Goal: Task Accomplishment & Management: Use online tool/utility

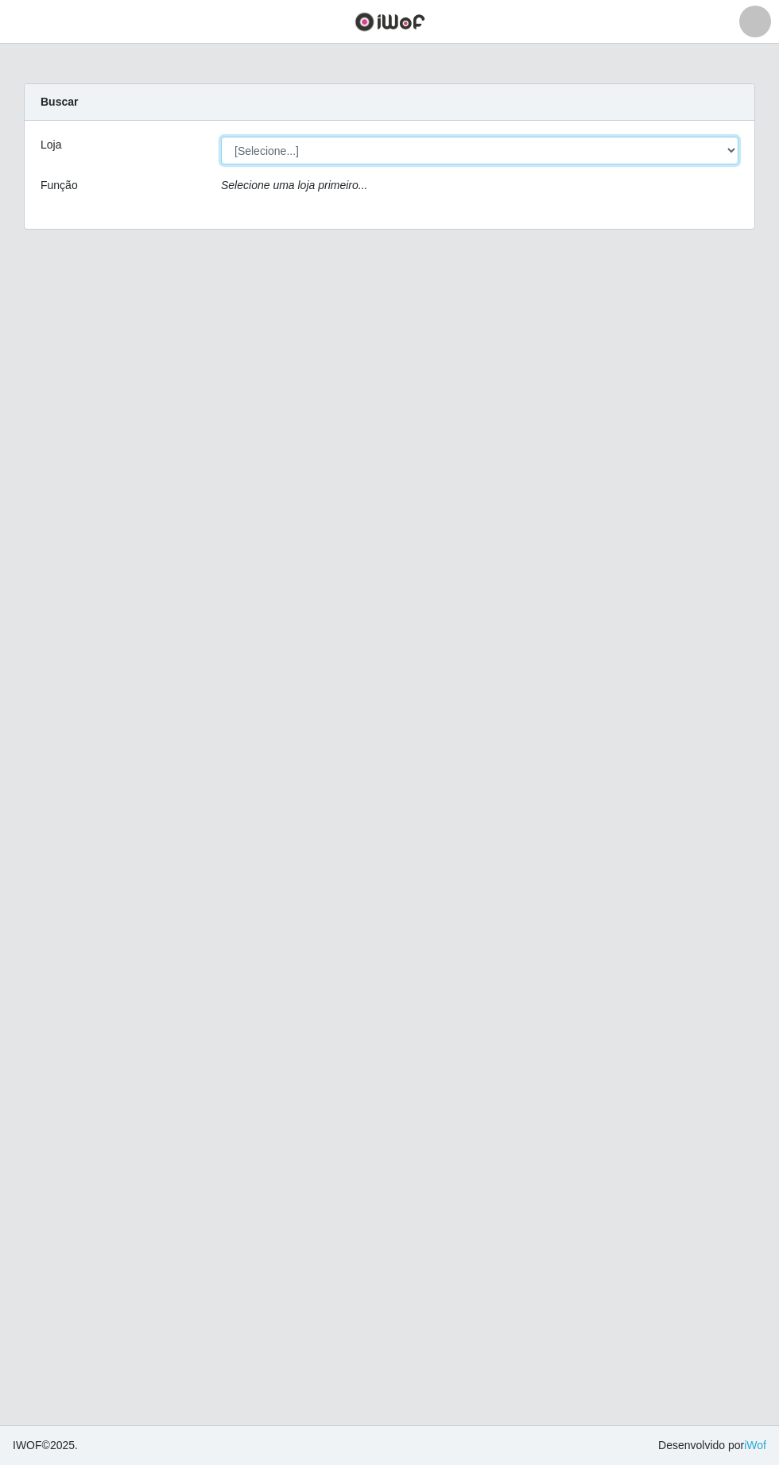
click at [284, 151] on select "[Selecione...] Extrabom - Loja 05 [GEOGRAPHIC_DATA]" at bounding box center [479, 151] width 517 height 28
select select "494"
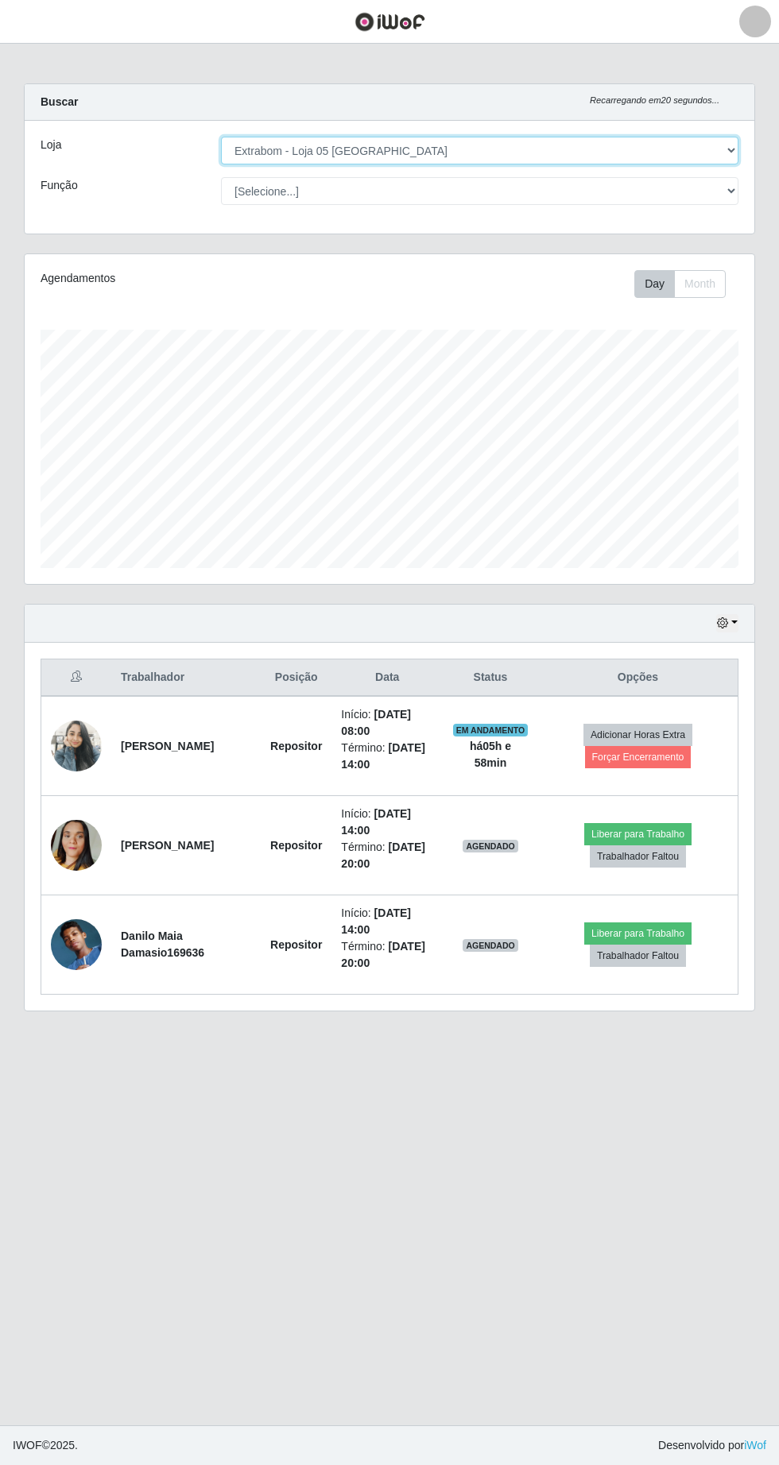
scroll to position [55, 0]
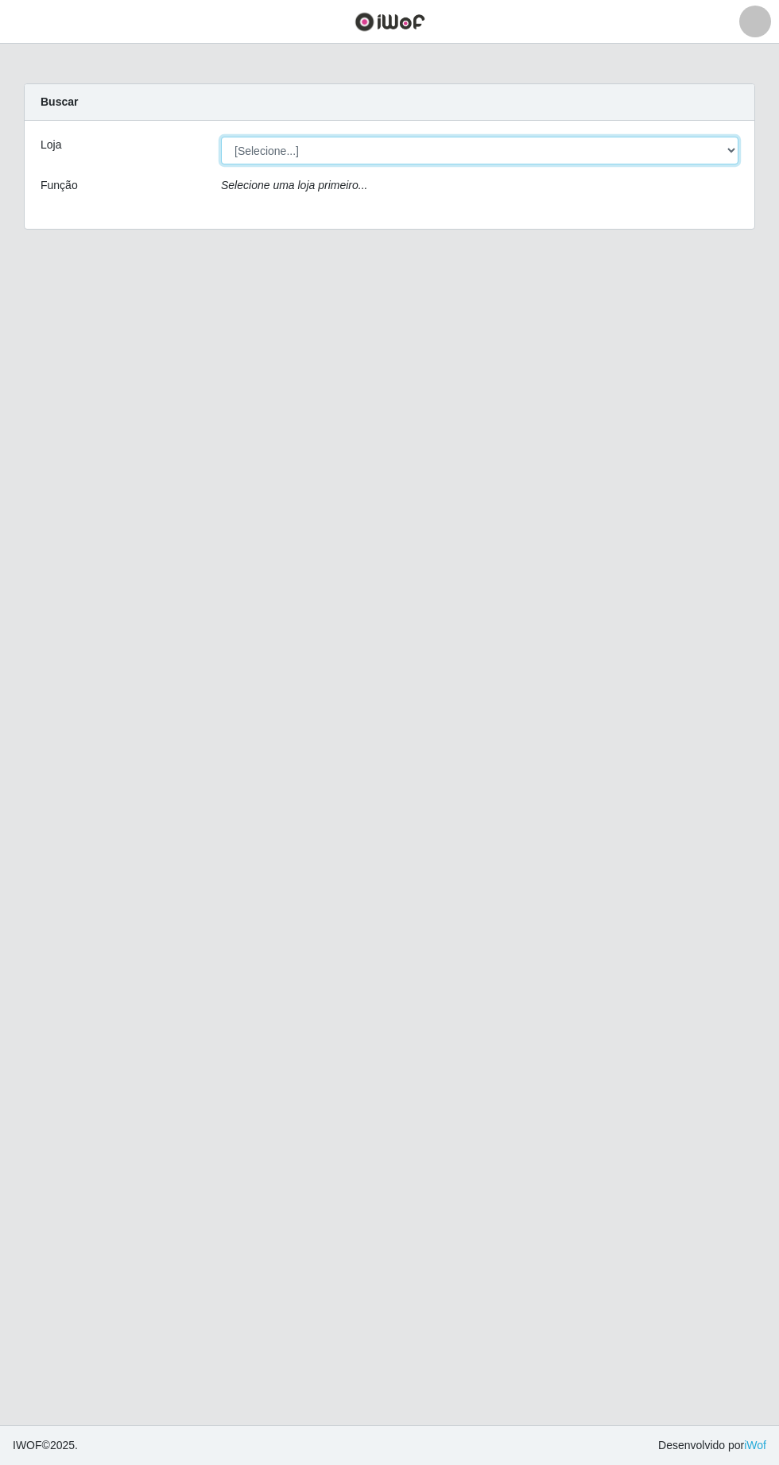
click at [253, 150] on select "[Selecione...] Extrabom - Loja 05 [GEOGRAPHIC_DATA]" at bounding box center [479, 151] width 517 height 28
select select "494"
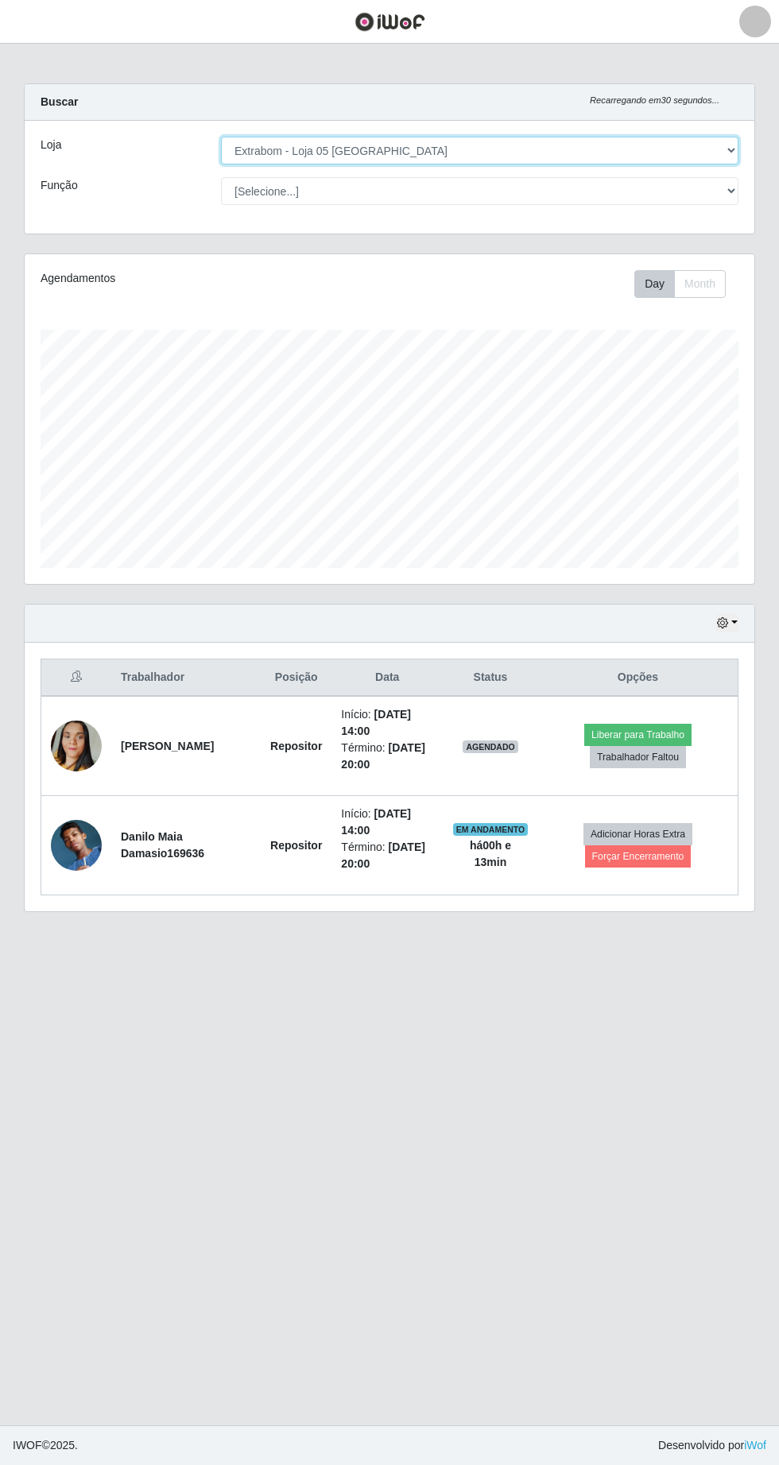
scroll to position [330, 729]
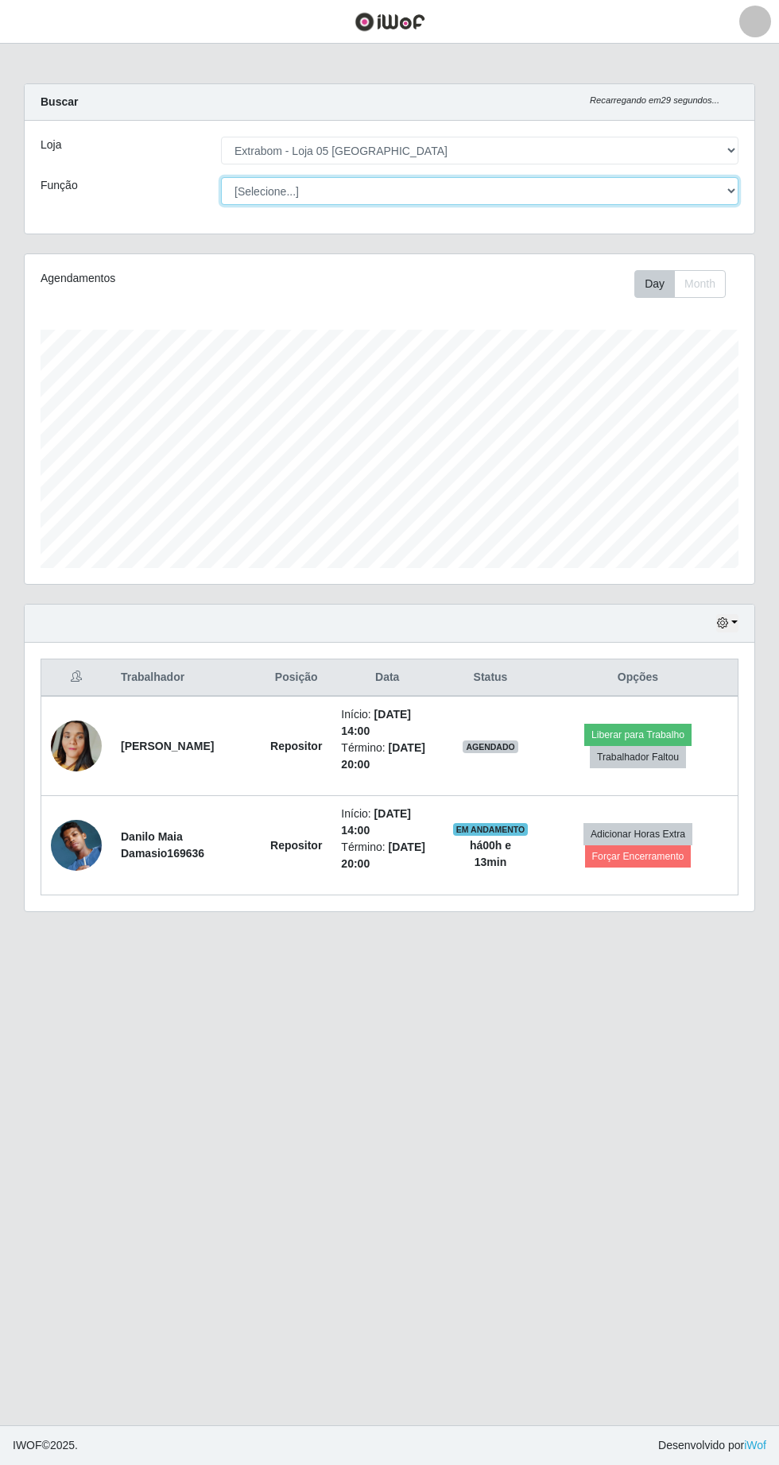
click at [342, 191] on select "[Selecione...] Repositor Repositor + Repositor ++" at bounding box center [479, 191] width 517 height 28
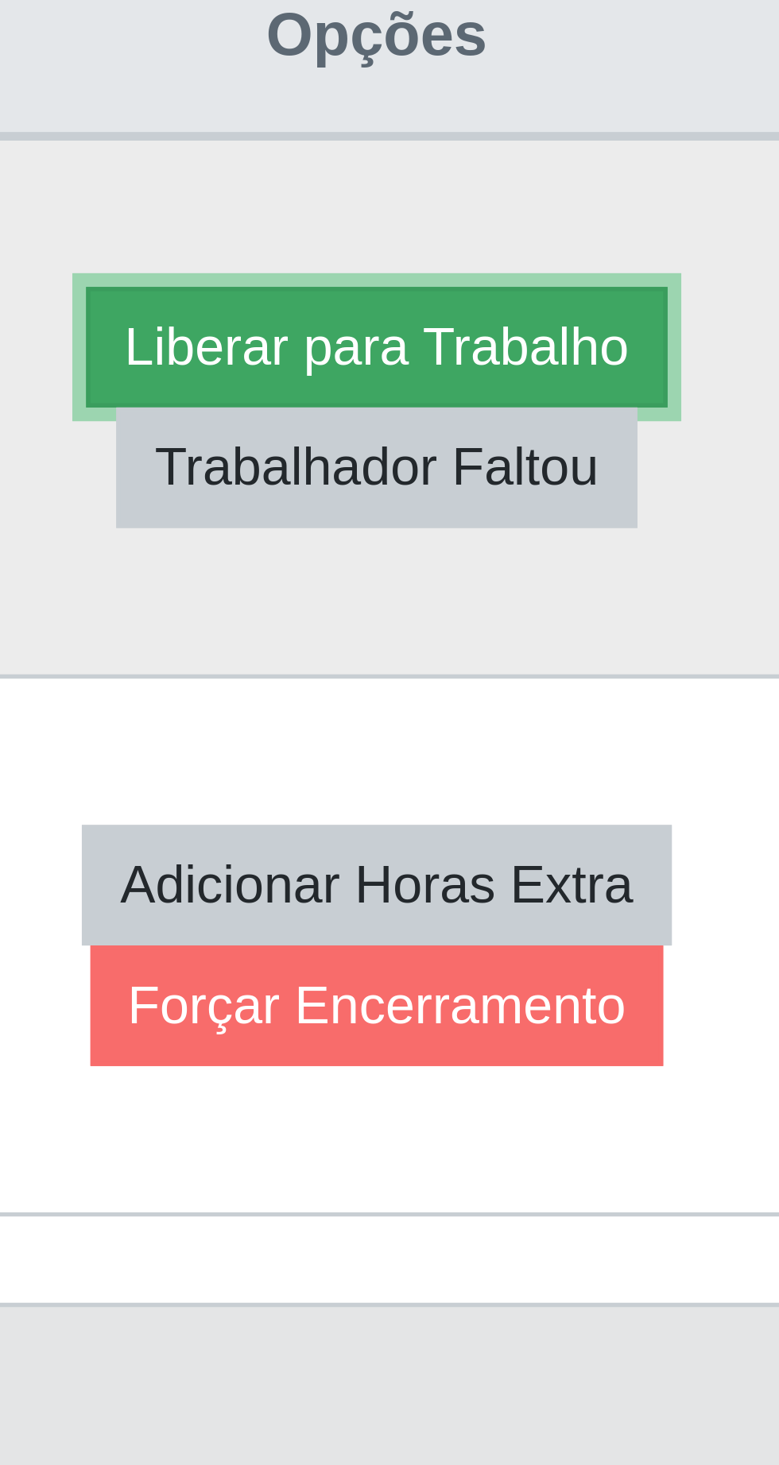
click at [672, 732] on button "Liberar para Trabalho" at bounding box center [637, 735] width 107 height 22
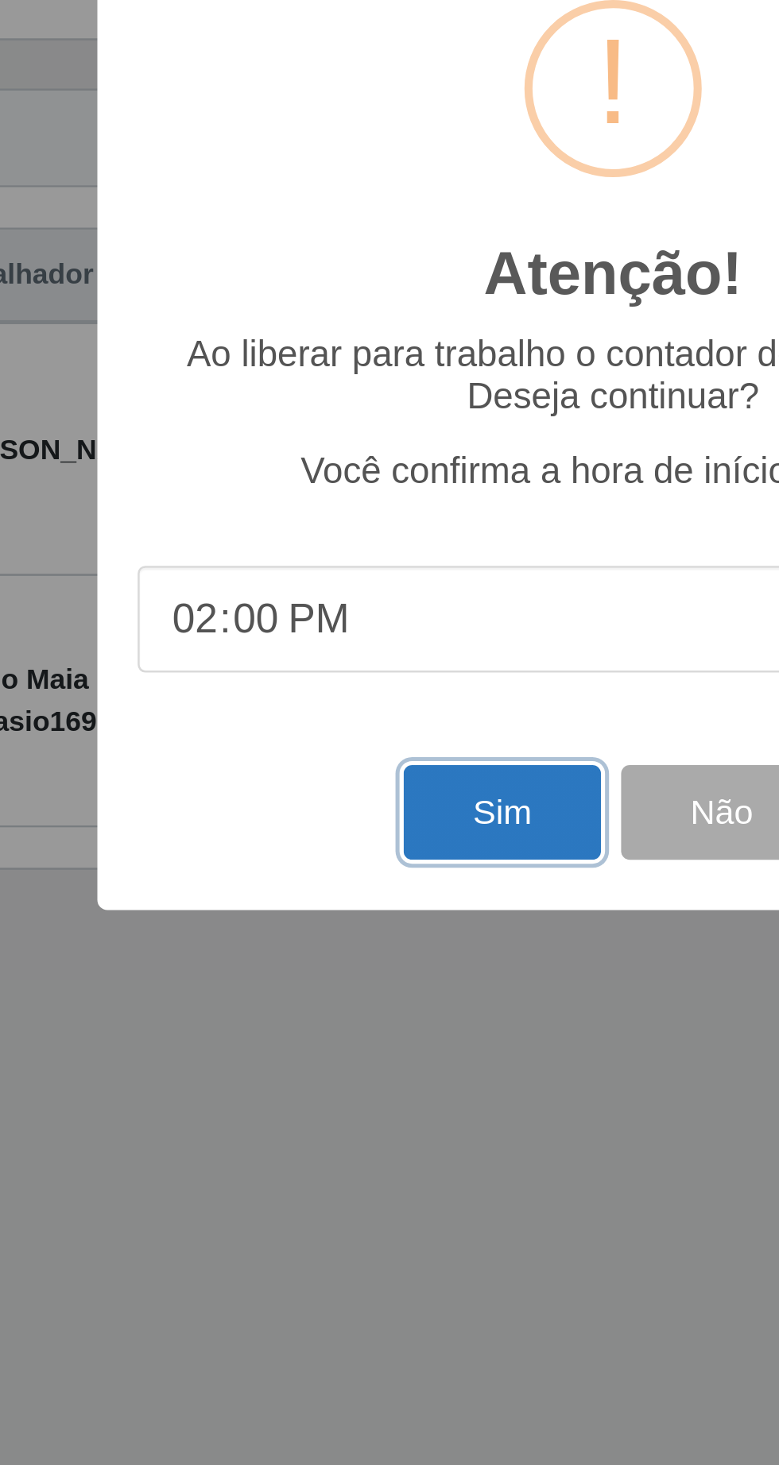
click at [334, 890] on button "Sim" at bounding box center [345, 889] width 77 height 37
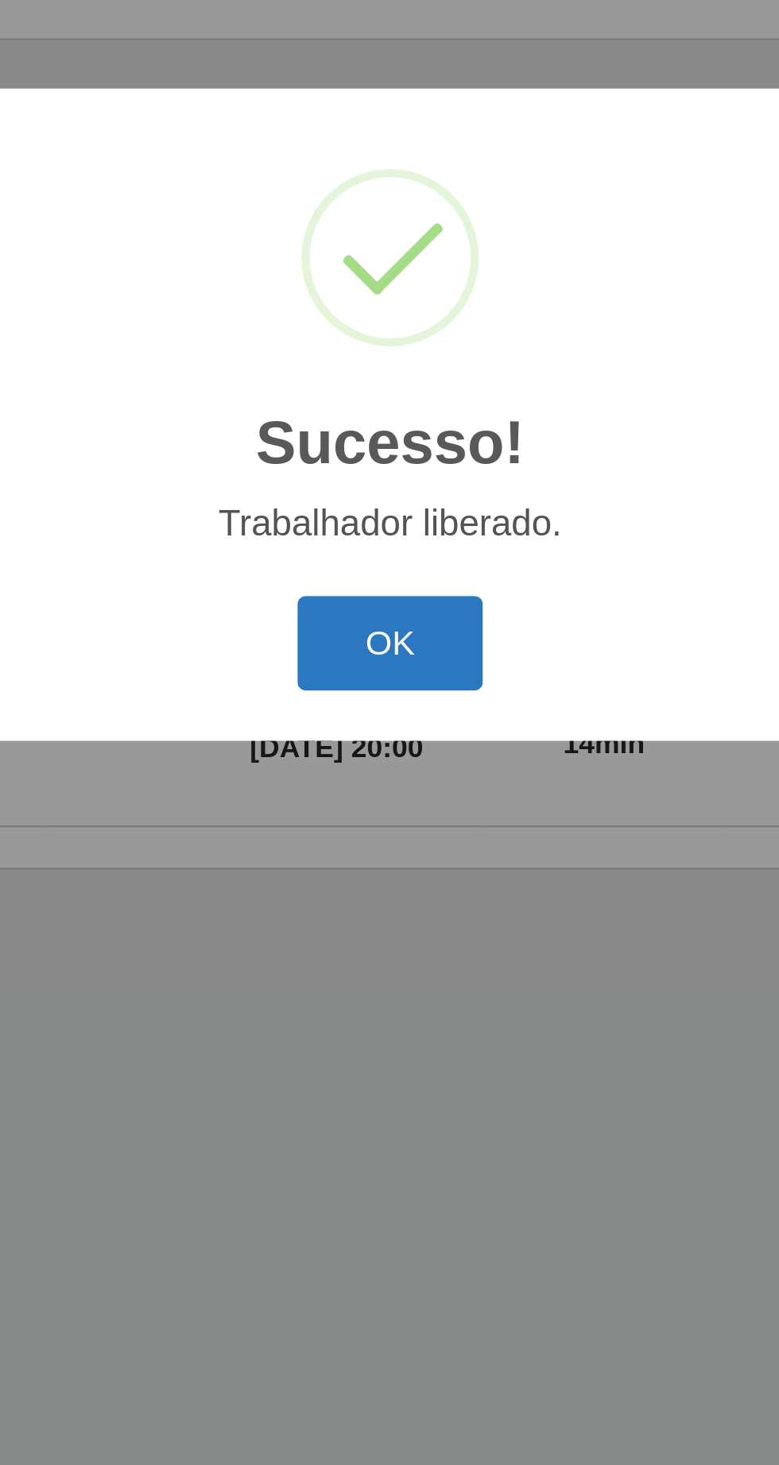
click at [398, 827] on button "OK" at bounding box center [390, 822] width 74 height 37
